Goal: Information Seeking & Learning: Learn about a topic

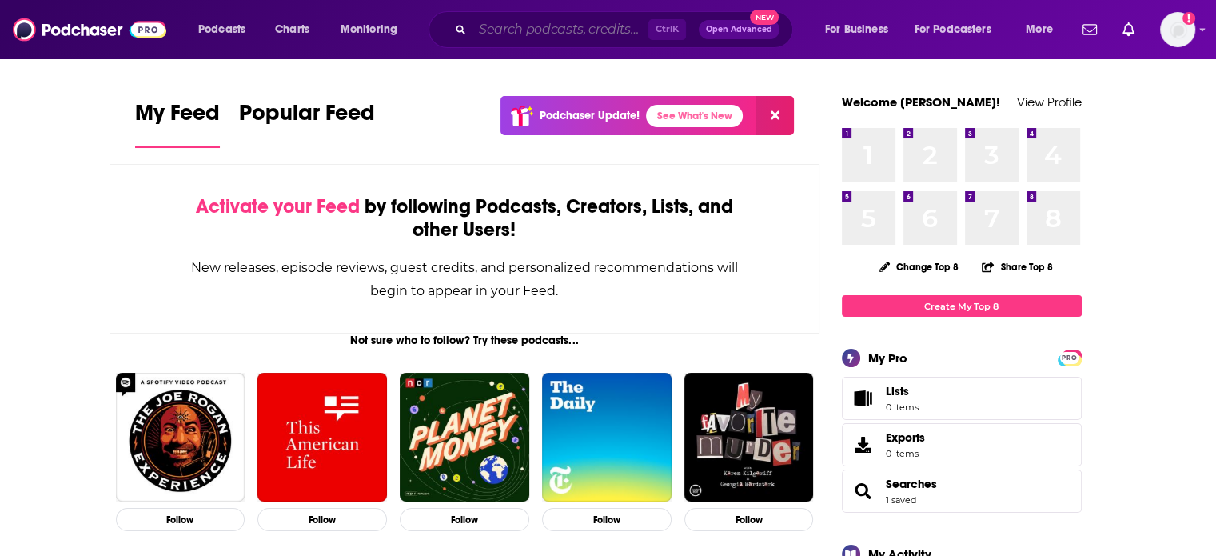
click at [499, 34] on input "Search podcasts, credits, & more..." at bounding box center [560, 30] width 176 height 26
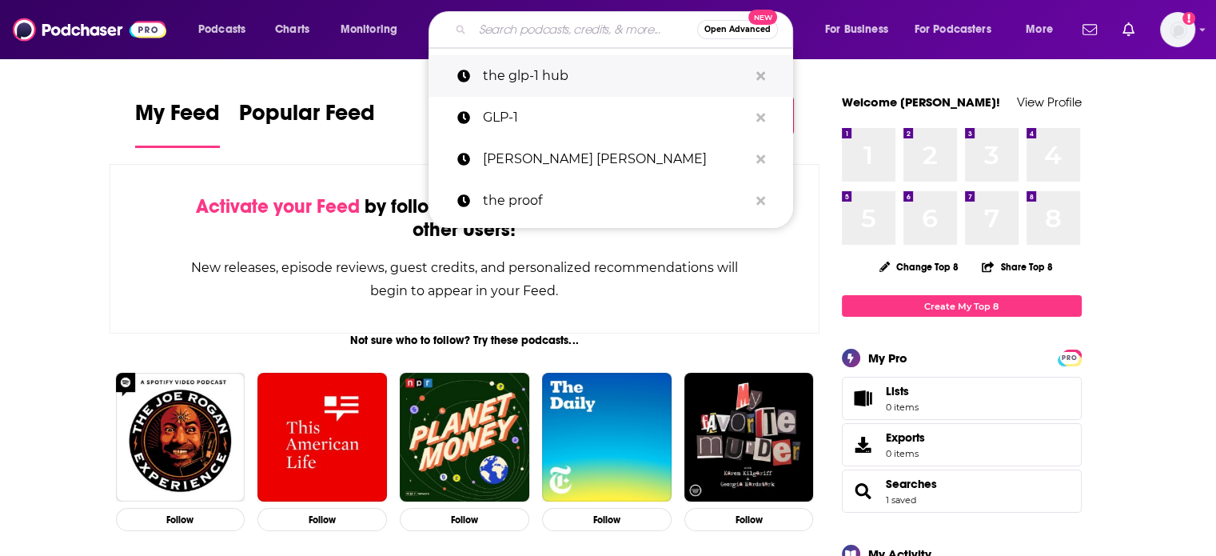
click at [502, 79] on p "the glp-1 hub" at bounding box center [615, 76] width 265 height 42
type input "the glp-1 hub"
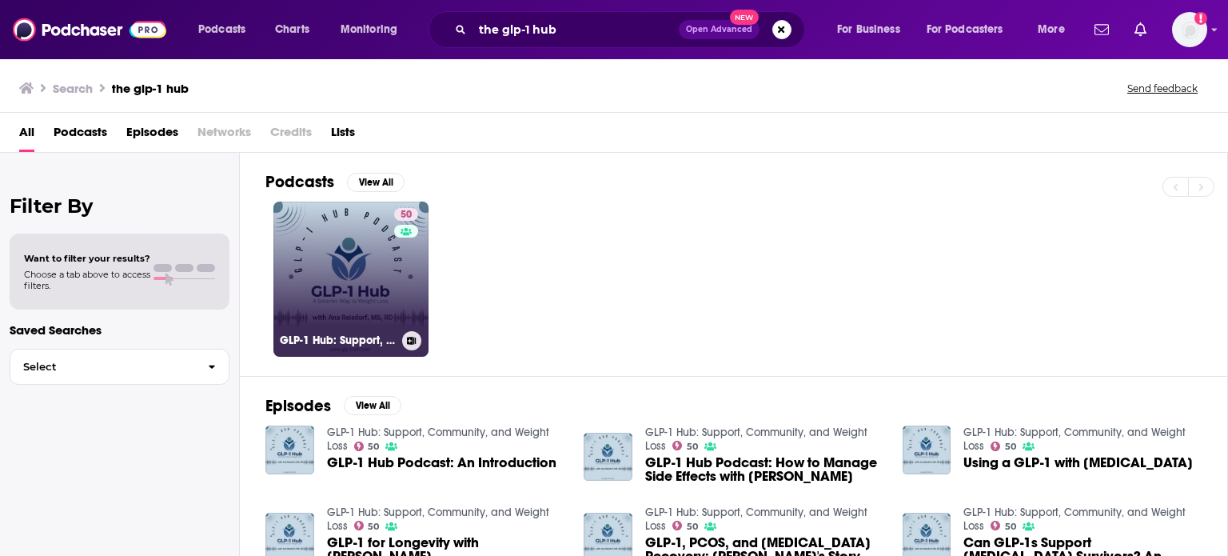
click at [350, 277] on link "50 GLP-1 Hub: Support, Community, and Weight Loss" at bounding box center [350, 278] width 155 height 155
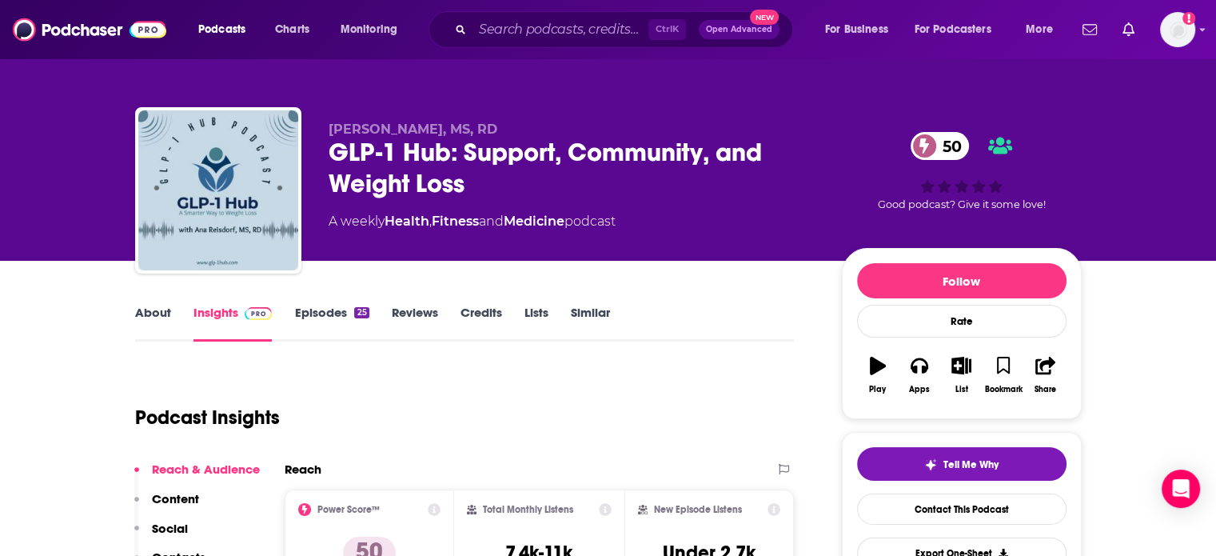
click at [141, 317] on link "About" at bounding box center [153, 323] width 36 height 37
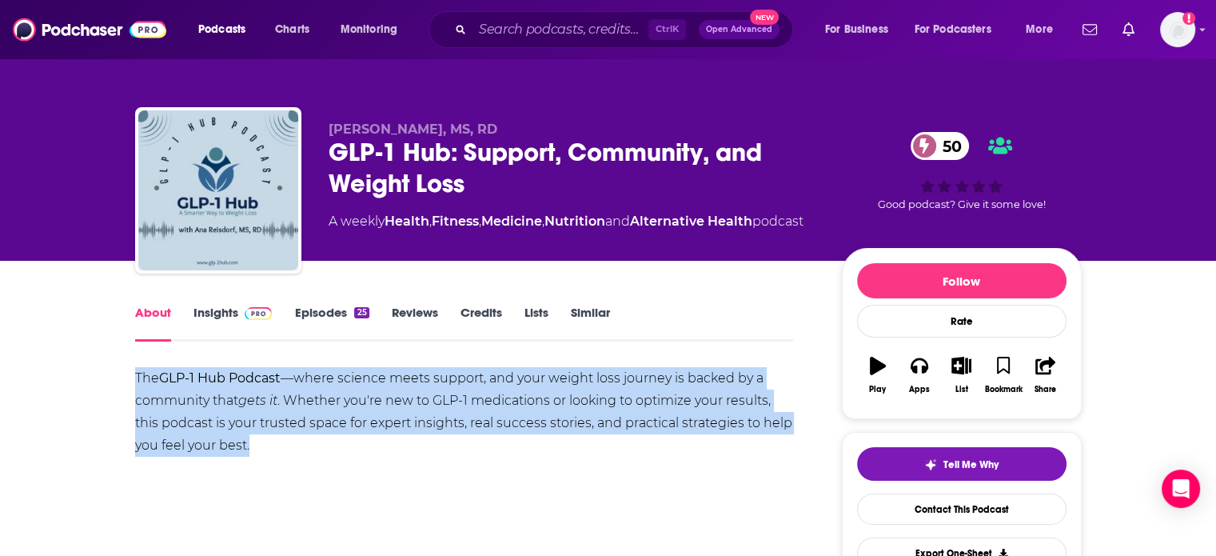
drag, startPoint x: 134, startPoint y: 375, endPoint x: 254, endPoint y: 441, distance: 137.0
click at [254, 441] on div "The GLP-1 Hub Podcast —where science meets support, and your weight loss journe…" at bounding box center [464, 412] width 659 height 90
copy div "The GLP-1 Hub Podcast —where science meets support, and your weight loss journe…"
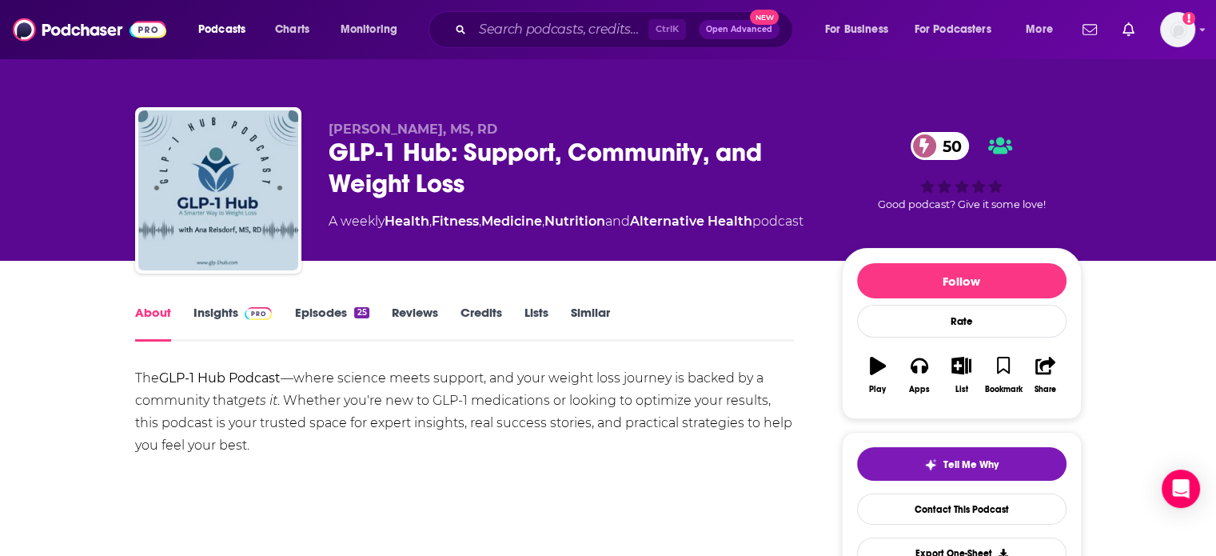
click at [610, 482] on div "The GLP-1 Hub Podcast —where science meets support, and your weight loss journe…" at bounding box center [464, 440] width 659 height 146
click at [224, 310] on link "Insights" at bounding box center [232, 323] width 79 height 37
